Goal: Task Accomplishment & Management: Manage account settings

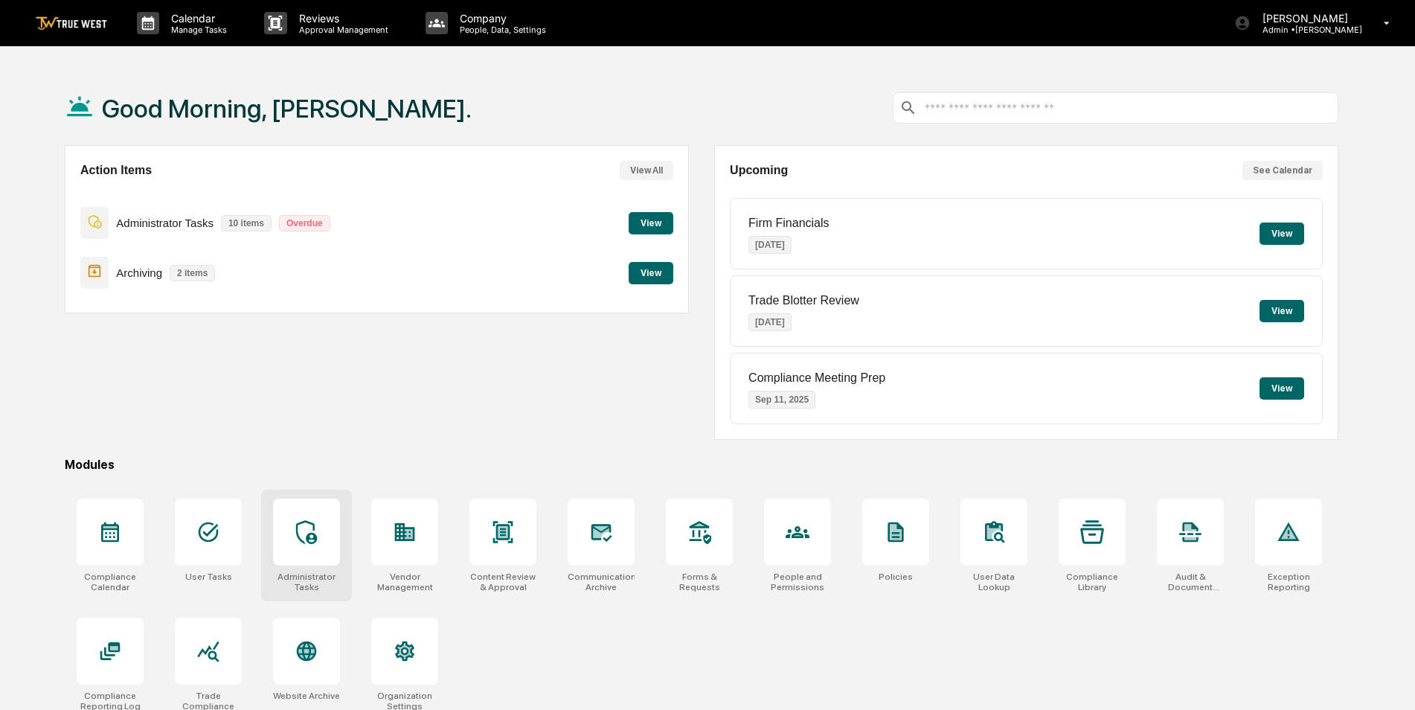
click at [295, 540] on icon at bounding box center [307, 532] width 24 height 24
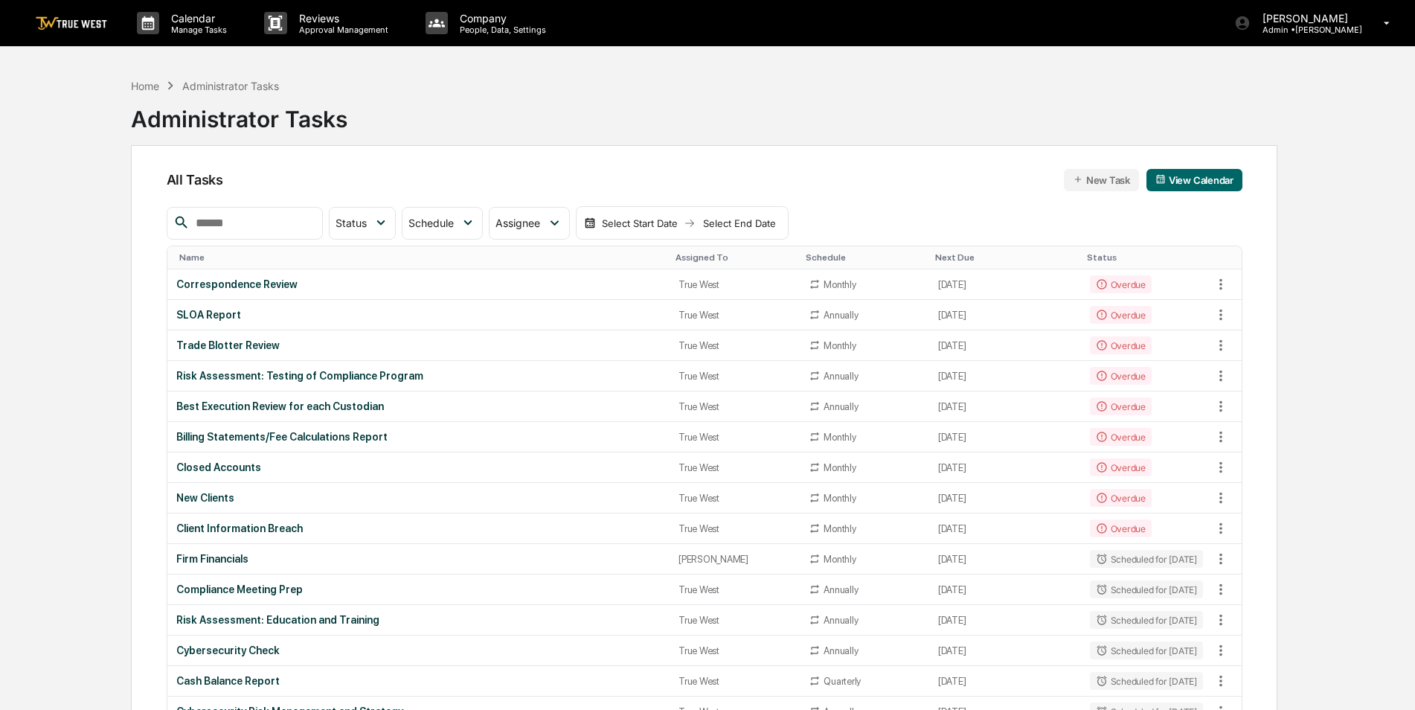
click at [698, 253] on div "Assigned To" at bounding box center [734, 257] width 118 height 10
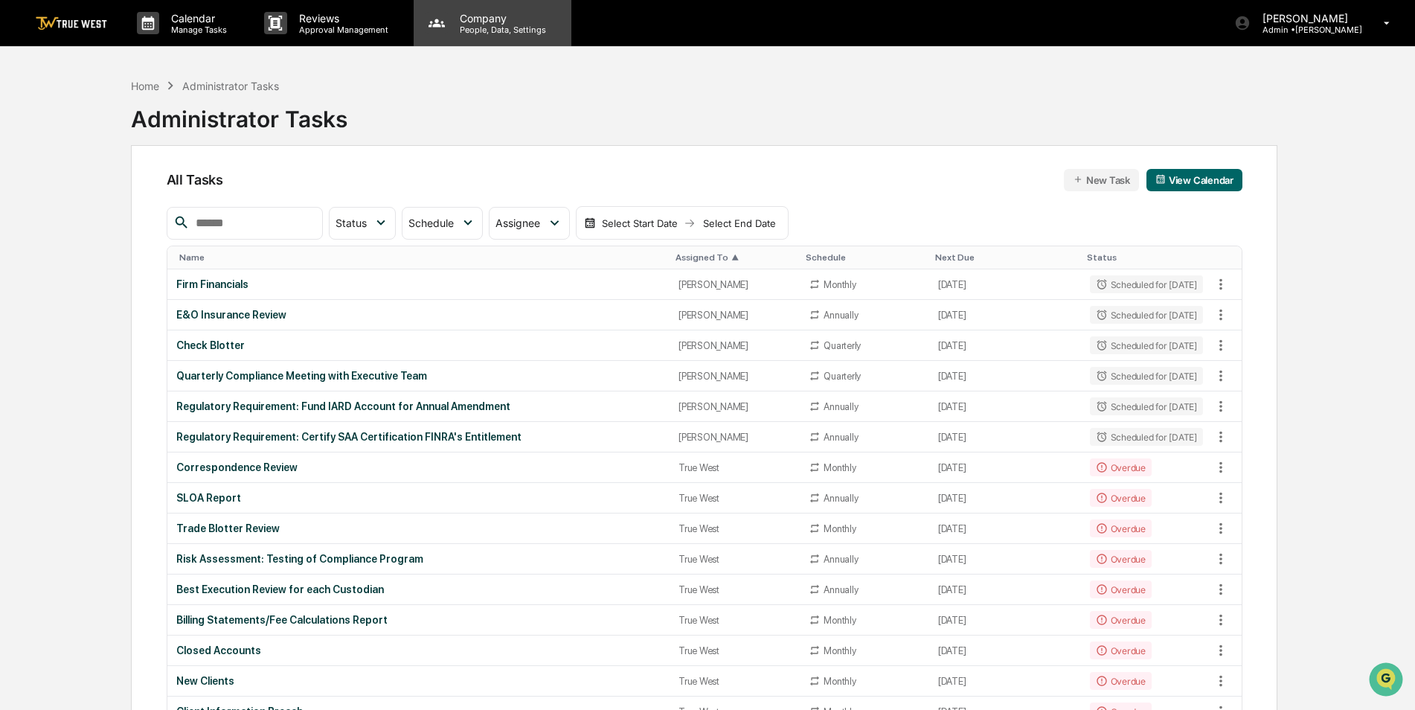
click at [502, 25] on p "People, Data, Settings" at bounding box center [501, 30] width 106 height 10
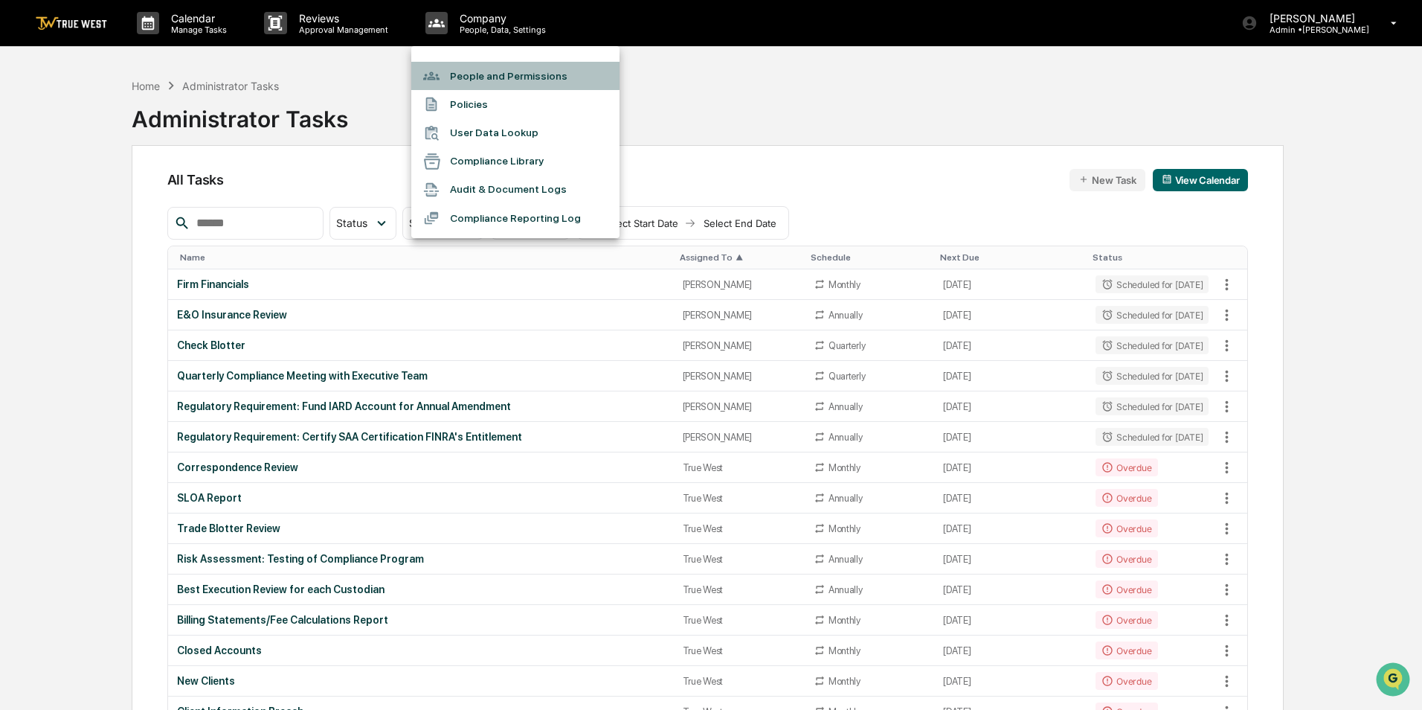
click at [489, 71] on li "People and Permissions" at bounding box center [515, 76] width 208 height 28
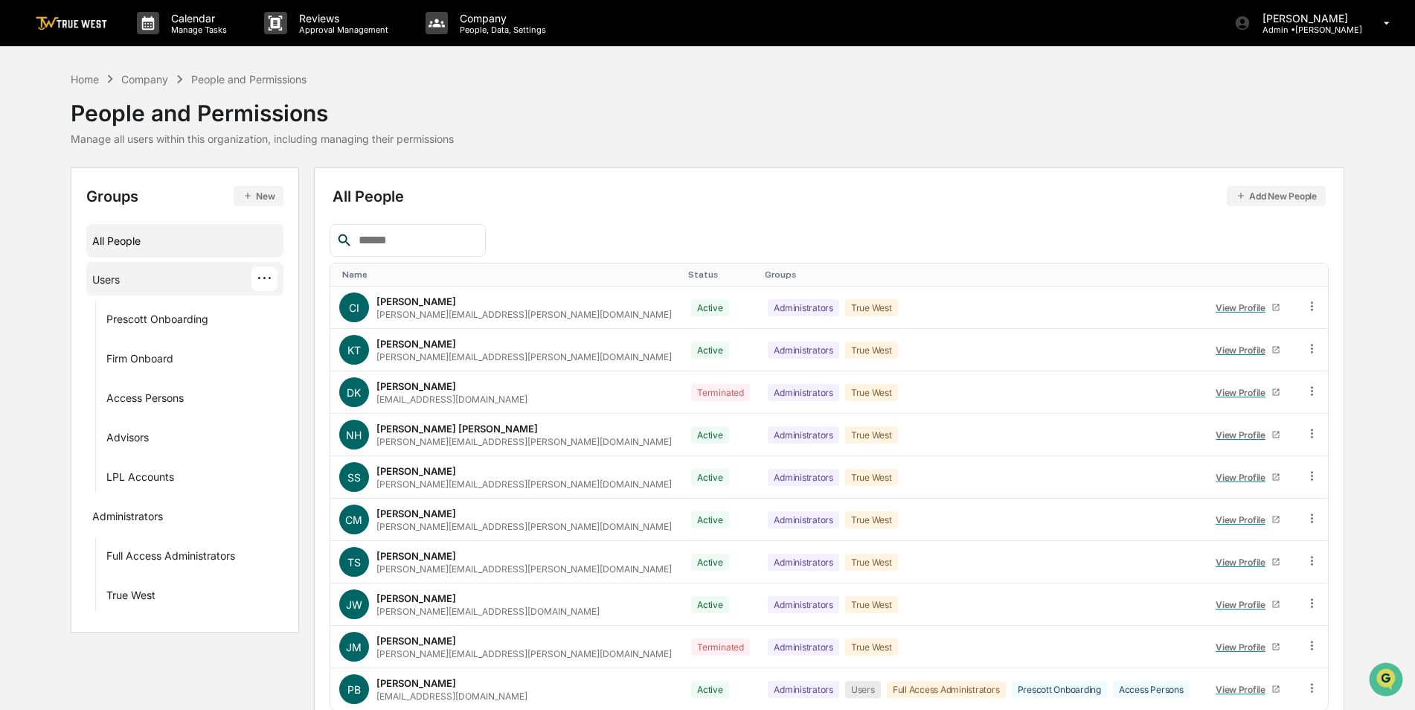
click at [147, 283] on div "Users ···" at bounding box center [184, 278] width 185 height 25
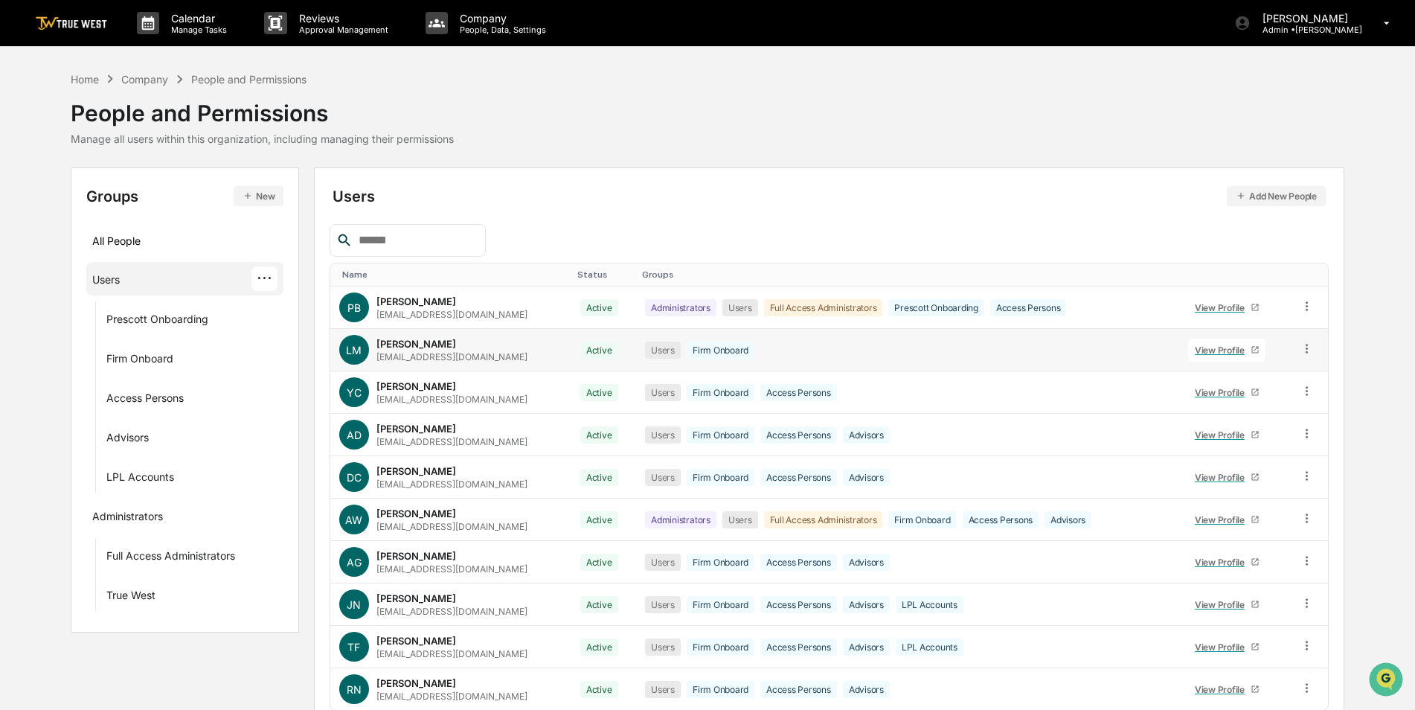
scroll to position [67, 0]
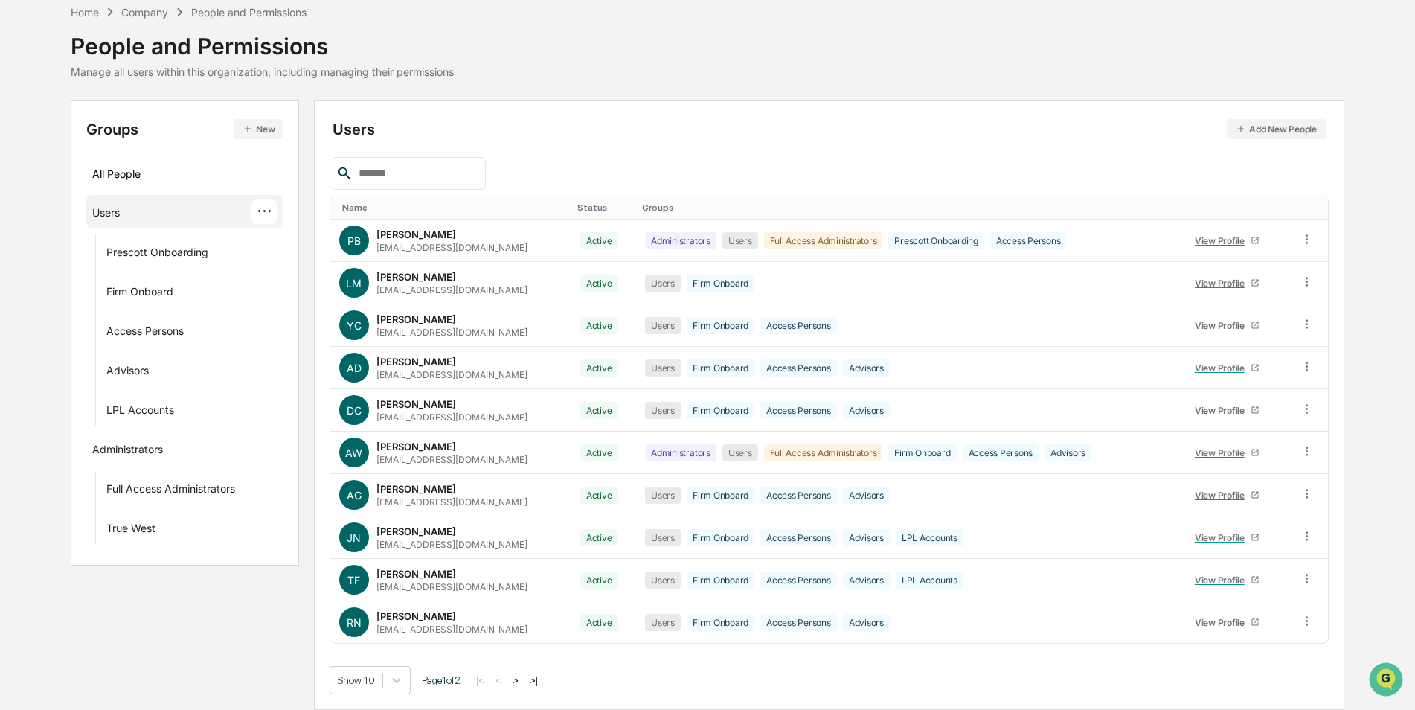
click at [521, 684] on button ">" at bounding box center [515, 680] width 15 height 13
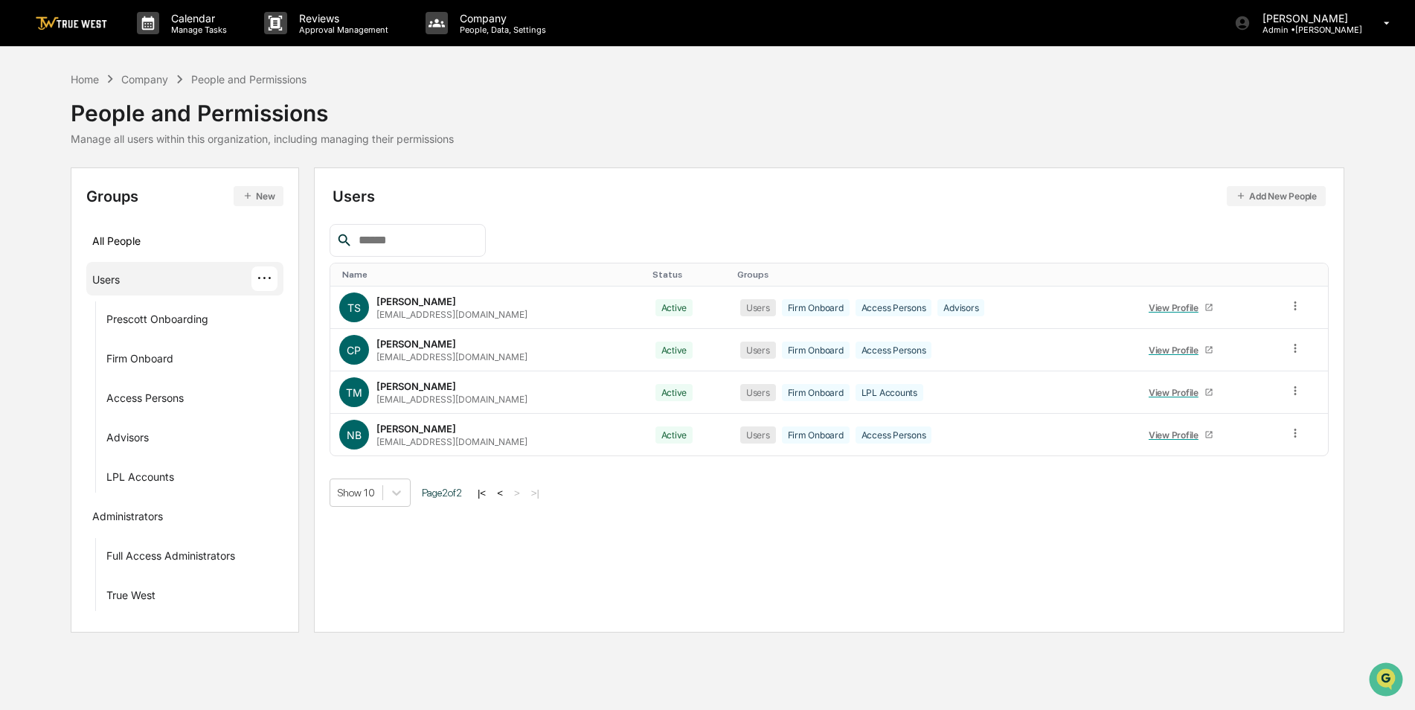
scroll to position [0, 0]
click at [505, 492] on button "<" at bounding box center [501, 493] width 15 height 13
